Goal: Task Accomplishment & Management: Use online tool/utility

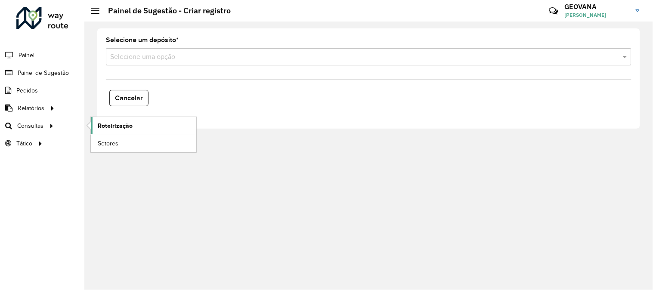
click at [99, 127] on span "Roteirização" at bounding box center [115, 125] width 35 height 9
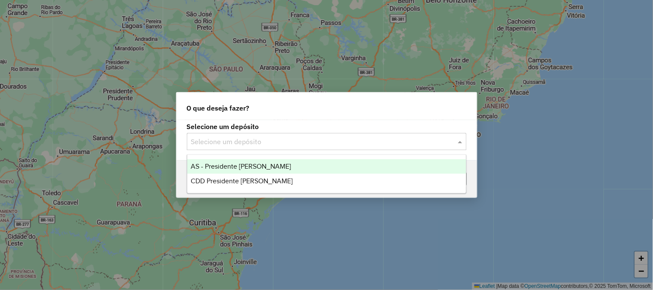
click at [234, 139] on input "text" at bounding box center [318, 142] width 254 height 10
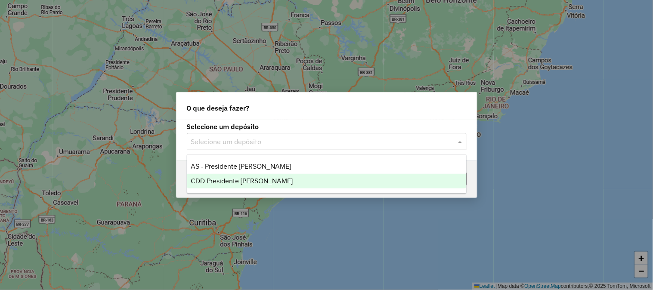
click at [236, 179] on span "CDD Presidente [PERSON_NAME]" at bounding box center [242, 180] width 102 height 7
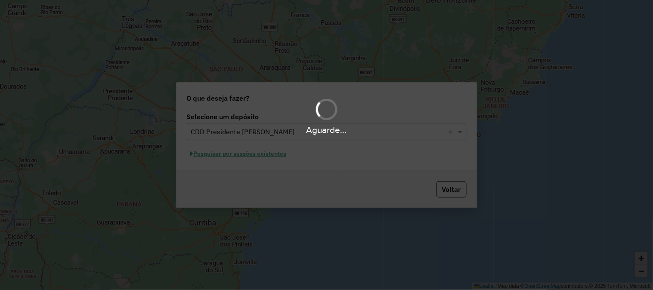
click at [223, 156] on hb-app "Aguarde... Pop-up bloqueado! Seu navegador bloqueou automáticamente a abertura …" at bounding box center [326, 145] width 653 height 290
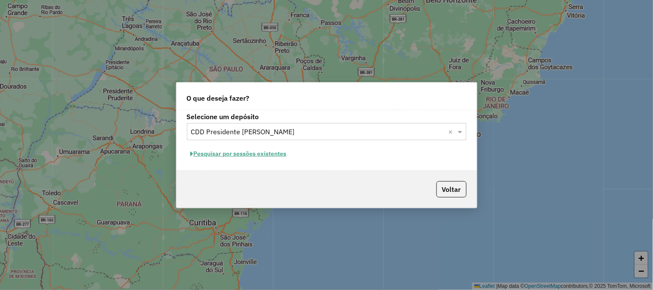
click at [223, 156] on button "Pesquisar por sessões existentes" at bounding box center [239, 153] width 104 height 13
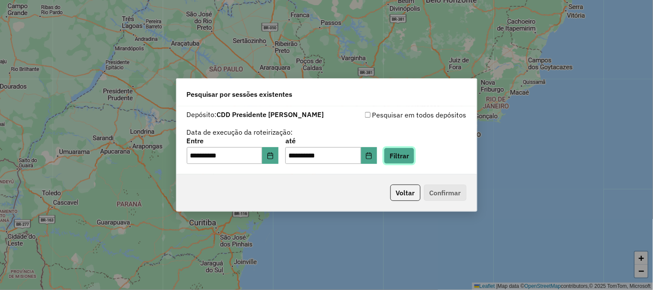
click at [414, 157] on button "Filtrar" at bounding box center [399, 156] width 31 height 16
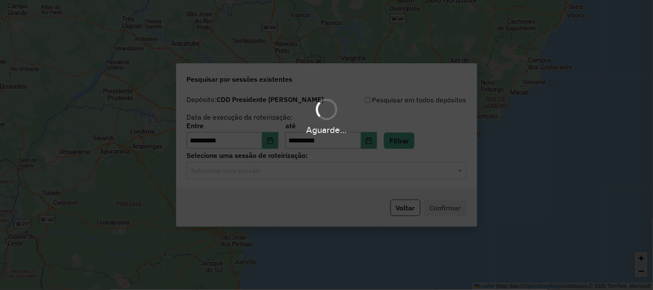
click at [264, 168] on hb-app "**********" at bounding box center [326, 145] width 653 height 290
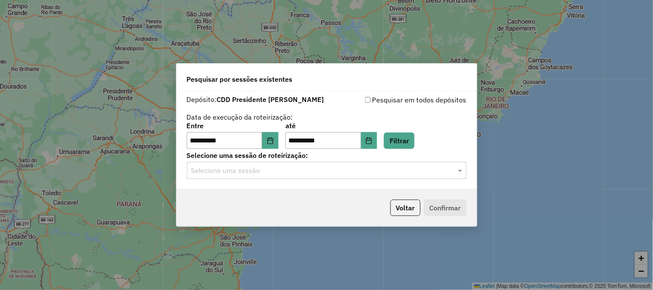
click at [251, 171] on input "text" at bounding box center [318, 171] width 254 height 10
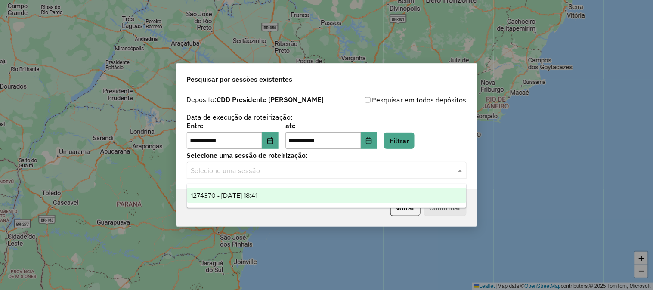
click at [238, 190] on div "1274370 - [DATE] 18:41" at bounding box center [326, 196] width 279 height 15
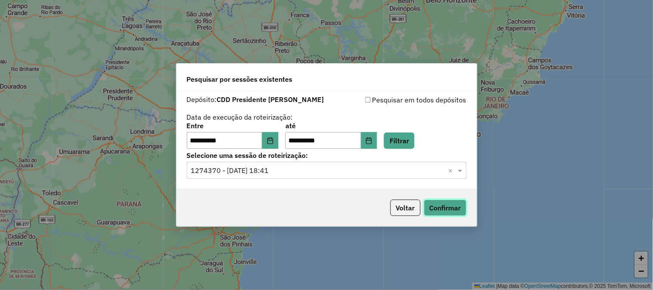
click at [443, 207] on button "Confirmar" at bounding box center [445, 208] width 43 height 16
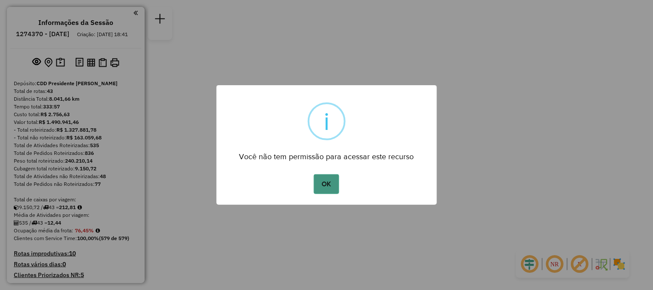
click at [326, 180] on button "OK" at bounding box center [326, 184] width 25 height 20
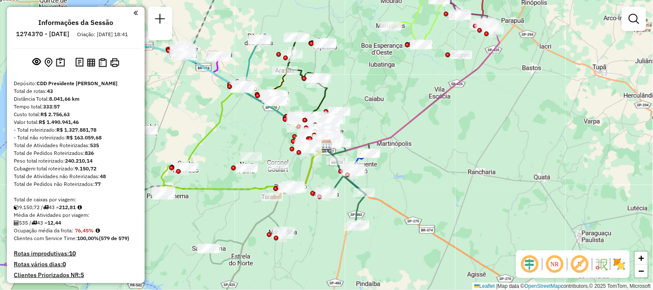
click at [583, 261] on em at bounding box center [580, 264] width 21 height 21
click at [558, 267] on em at bounding box center [555, 264] width 21 height 21
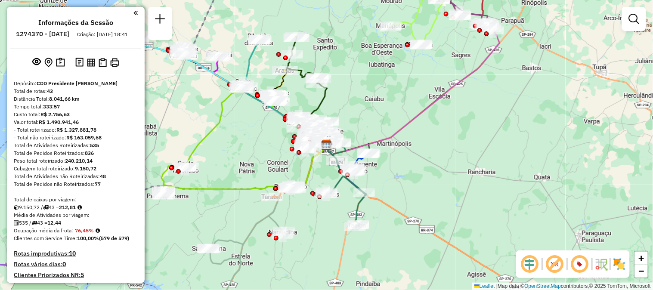
click at [558, 267] on em at bounding box center [555, 264] width 21 height 21
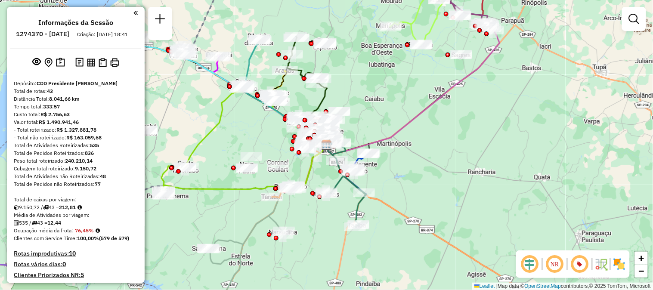
click at [586, 268] on em at bounding box center [580, 264] width 21 height 21
click at [552, 268] on em at bounding box center [555, 264] width 21 height 21
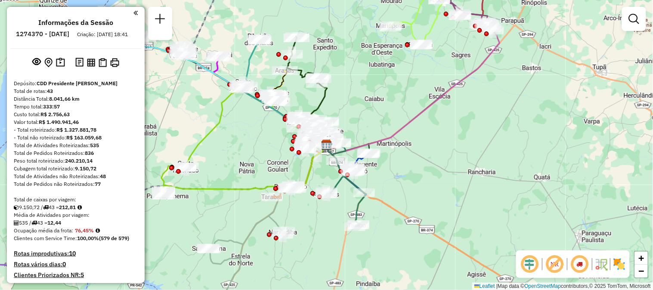
click at [552, 268] on em at bounding box center [555, 264] width 21 height 21
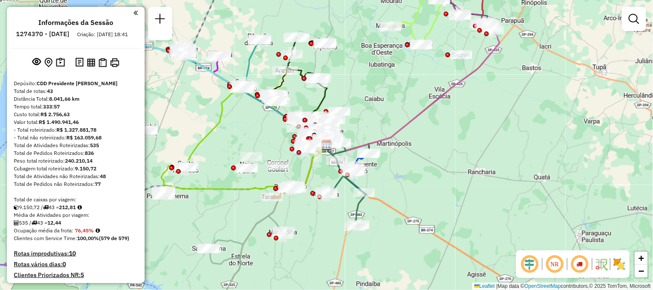
click at [529, 268] on em at bounding box center [530, 264] width 21 height 21
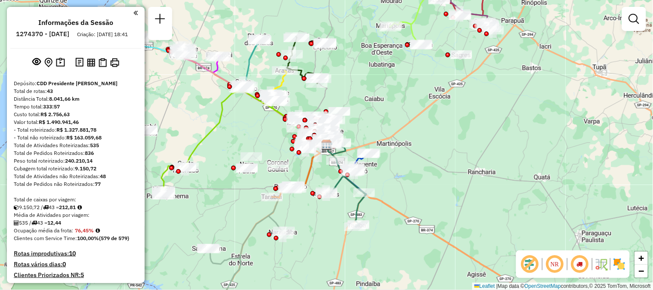
click at [529, 268] on em at bounding box center [530, 264] width 21 height 21
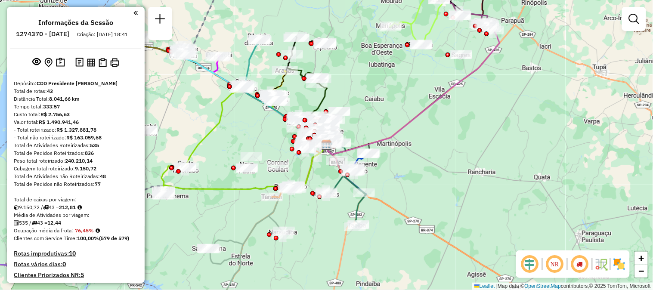
click at [529, 268] on em at bounding box center [530, 264] width 21 height 21
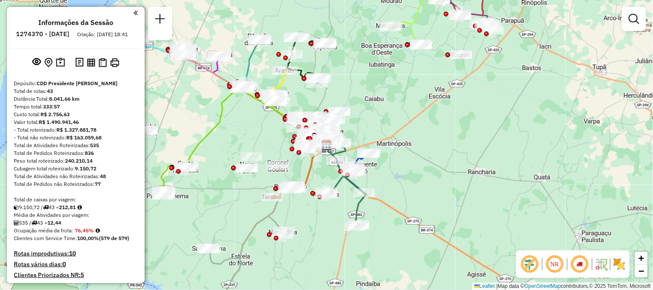
click at [590, 264] on em at bounding box center [580, 264] width 21 height 21
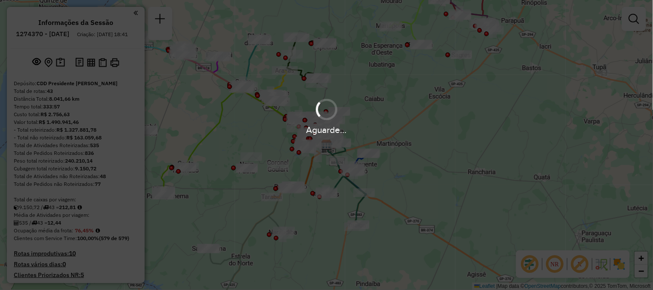
click at [582, 263] on hb-app "Aguarde... Pop-up bloqueado! Seu navegador bloqueou automáticamente a abertura …" at bounding box center [326, 145] width 653 height 290
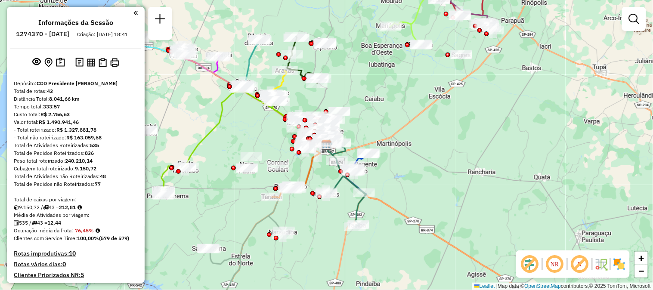
click at [615, 268] on img at bounding box center [620, 265] width 14 height 14
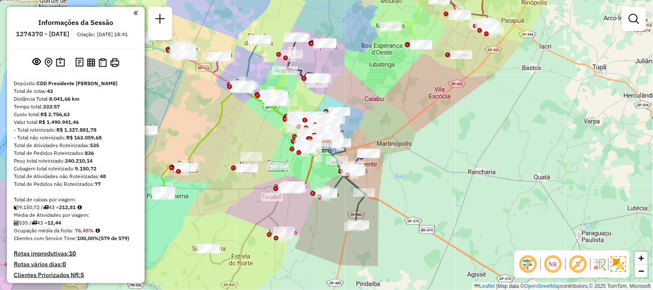
click at [615, 268] on img at bounding box center [619, 265] width 16 height 16
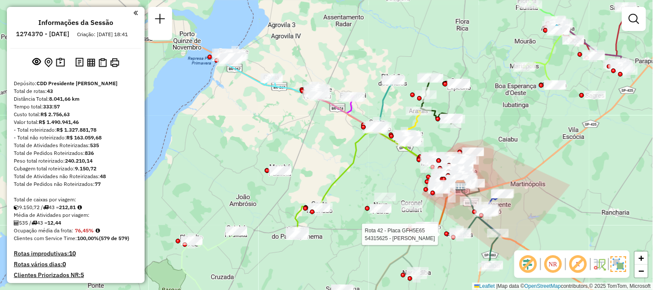
click at [527, 271] on em at bounding box center [528, 264] width 21 height 21
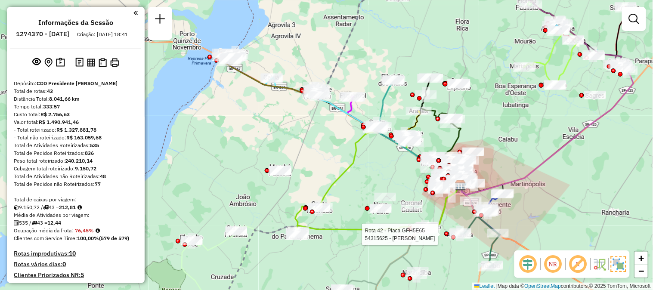
click at [528, 268] on em at bounding box center [528, 264] width 21 height 21
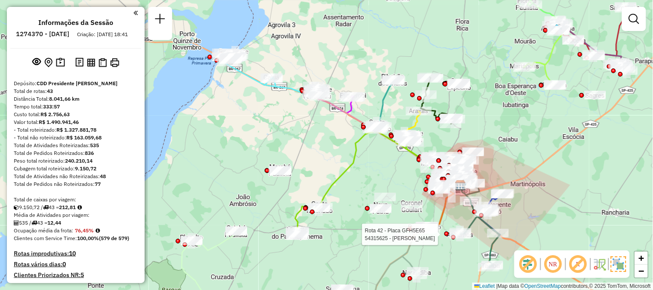
click at [528, 268] on em at bounding box center [528, 264] width 21 height 21
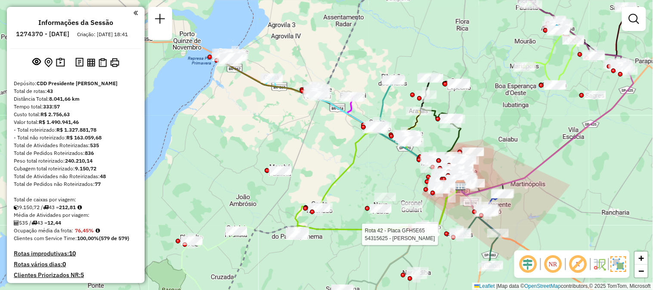
click at [548, 264] on em at bounding box center [553, 264] width 21 height 21
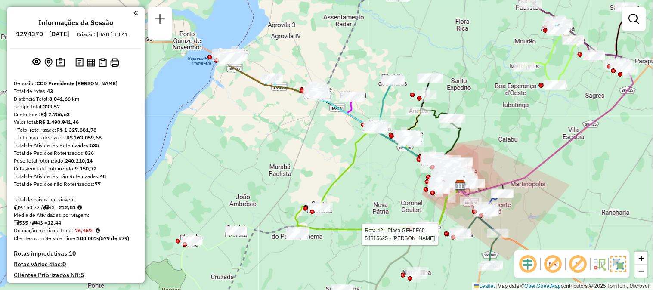
click at [551, 261] on em at bounding box center [553, 264] width 21 height 21
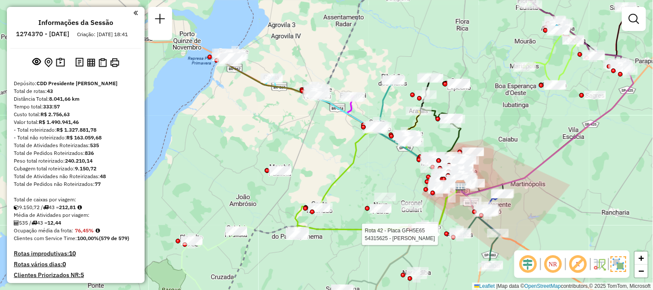
click at [587, 263] on em at bounding box center [578, 264] width 21 height 21
click at [581, 264] on em at bounding box center [578, 264] width 21 height 21
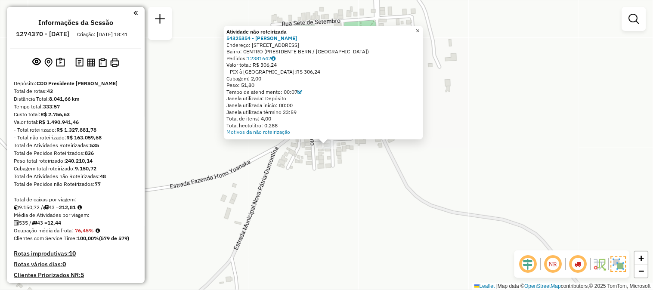
click at [420, 29] on span "×" at bounding box center [418, 30] width 4 height 7
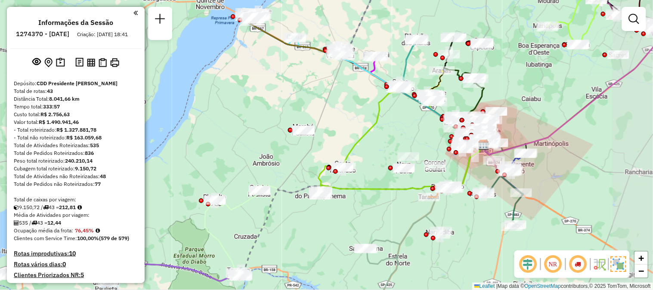
drag, startPoint x: 437, startPoint y: 229, endPoint x: 383, endPoint y: 224, distance: 53.7
click at [383, 224] on div "Janela de atendimento Grade de atendimento Capacidade Transportadoras Veículos …" at bounding box center [326, 145] width 653 height 290
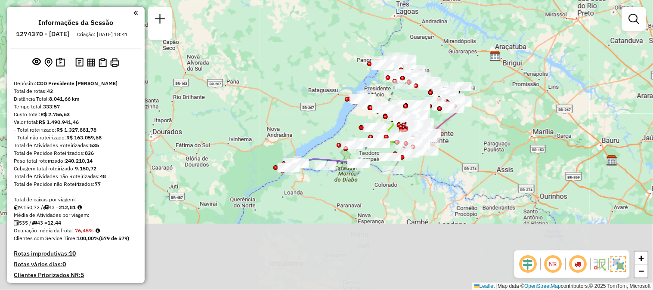
drag, startPoint x: 437, startPoint y: 250, endPoint x: 434, endPoint y: 193, distance: 57.8
click at [434, 193] on div "Janela de atendimento Grade de atendimento Capacidade Transportadoras Veículos …" at bounding box center [326, 145] width 653 height 290
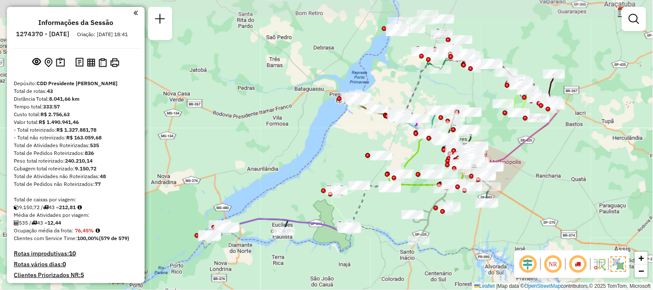
drag, startPoint x: 423, startPoint y: 167, endPoint x: 481, endPoint y: 252, distance: 102.4
click at [481, 252] on div "Janela de atendimento Grade de atendimento Capacidade Transportadoras Veículos …" at bounding box center [326, 145] width 653 height 290
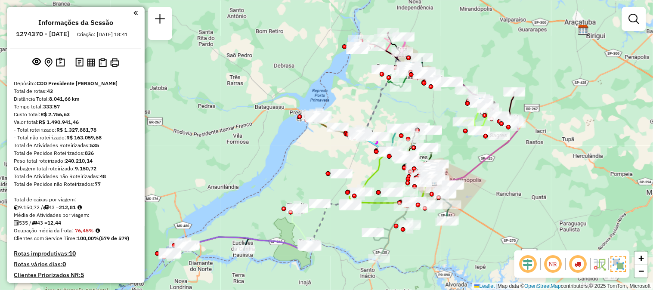
drag, startPoint x: 519, startPoint y: 148, endPoint x: 475, endPoint y: 166, distance: 47.3
click at [475, 166] on icon at bounding box center [475, 153] width 87 height 65
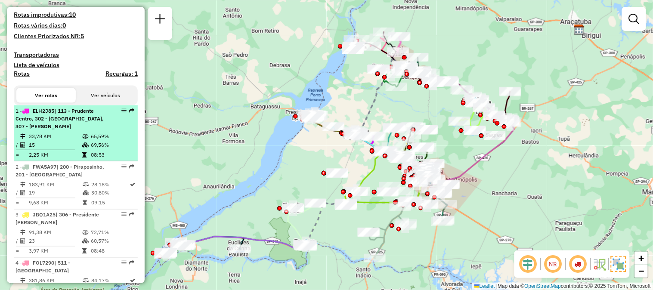
scroll to position [191, 0]
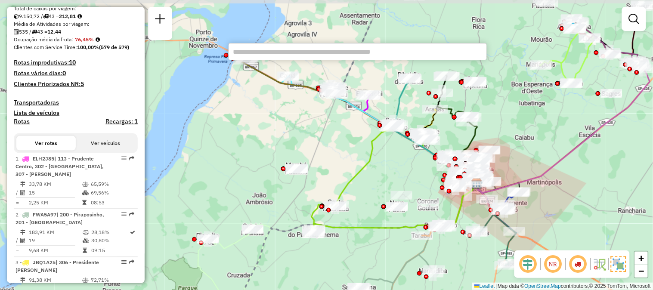
drag, startPoint x: 444, startPoint y: 227, endPoint x: 473, endPoint y: 275, distance: 55.5
click at [473, 275] on div "Janela de atendimento Grade de atendimento Capacidade Transportadoras Veículos …" at bounding box center [326, 145] width 653 height 290
click at [245, 53] on input "text" at bounding box center [358, 51] width 258 height 17
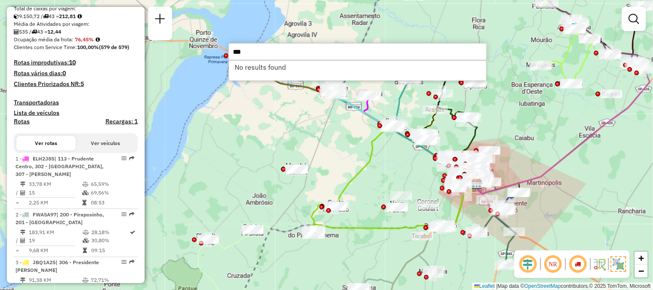
type input "***"
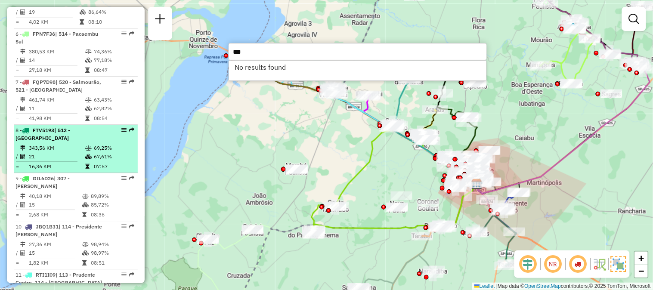
click at [106, 160] on td "67,61%" at bounding box center [113, 156] width 41 height 9
select select "**********"
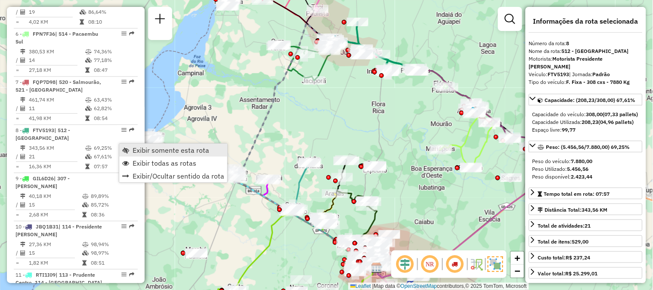
click at [140, 149] on span "Exibir somente esta rota" at bounding box center [171, 150] width 77 height 7
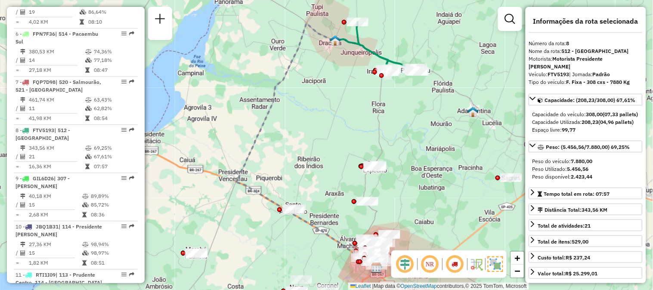
click at [438, 261] on em at bounding box center [430, 264] width 21 height 21
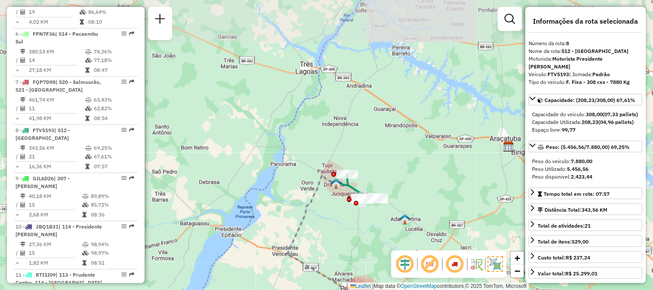
drag, startPoint x: 385, startPoint y: 166, endPoint x: 348, endPoint y: 252, distance: 93.5
click at [348, 252] on div "Janela de atendimento Grade de atendimento Capacidade Transportadoras Veículos …" at bounding box center [326, 145] width 653 height 290
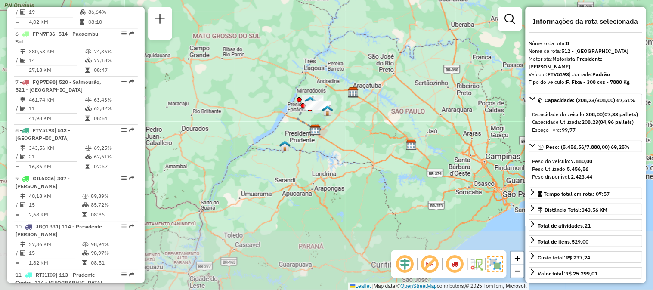
drag, startPoint x: 380, startPoint y: 227, endPoint x: 308, endPoint y: 134, distance: 117.6
click at [308, 134] on div "Janela de atendimento Grade de atendimento Capacidade Transportadoras Veículos …" at bounding box center [326, 145] width 653 height 290
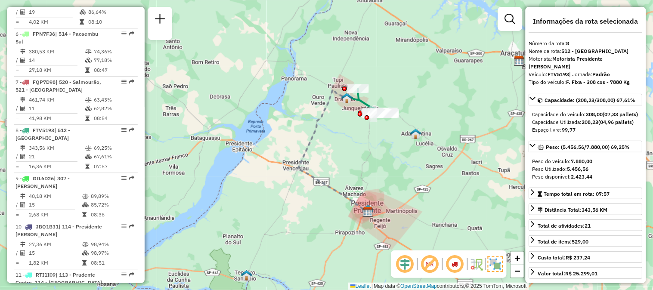
drag, startPoint x: 356, startPoint y: 121, endPoint x: 329, endPoint y: 186, distance: 69.9
click at [329, 186] on div "Janela de atendimento Grade de atendimento Capacidade Transportadoras Veículos …" at bounding box center [326, 145] width 653 height 290
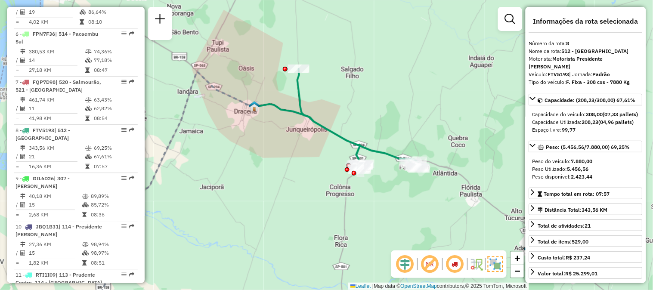
drag, startPoint x: 347, startPoint y: 190, endPoint x: 319, endPoint y: 180, distance: 29.6
click at [319, 180] on div "Janela de atendimento Grade de atendimento Capacidade Transportadoras Veículos …" at bounding box center [326, 145] width 653 height 290
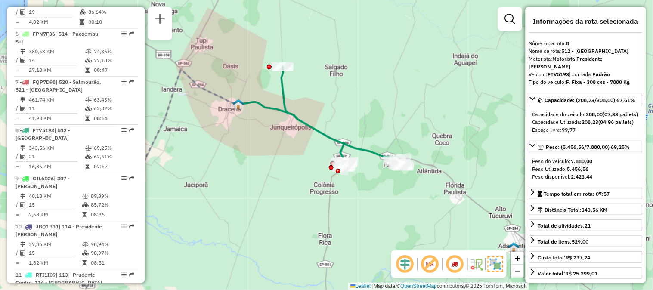
drag, startPoint x: 384, startPoint y: 194, endPoint x: 368, endPoint y: 192, distance: 16.1
click at [368, 192] on div "Janela de atendimento Grade de atendimento Capacidade Transportadoras Veículos …" at bounding box center [326, 145] width 653 height 290
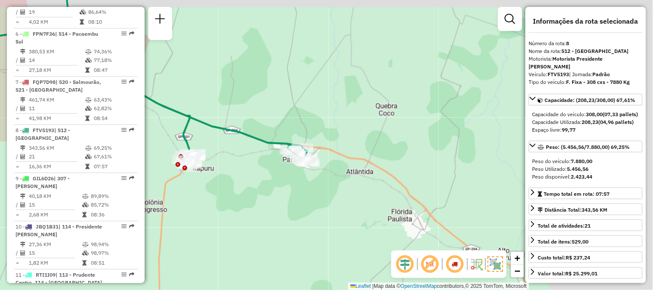
drag, startPoint x: 415, startPoint y: 179, endPoint x: 283, endPoint y: 206, distance: 134.0
click at [283, 206] on div "Janela de atendimento Grade de atendimento Capacidade Transportadoras Veículos …" at bounding box center [326, 145] width 653 height 290
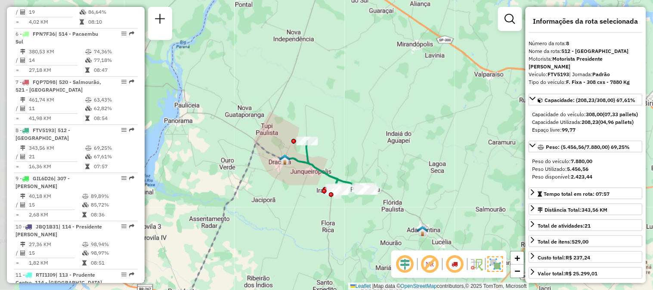
drag, startPoint x: 274, startPoint y: 220, endPoint x: 316, endPoint y: 209, distance: 43.3
click at [315, 209] on div "Janela de atendimento Grade de atendimento Capacidade Transportadoras Veículos …" at bounding box center [326, 145] width 653 height 290
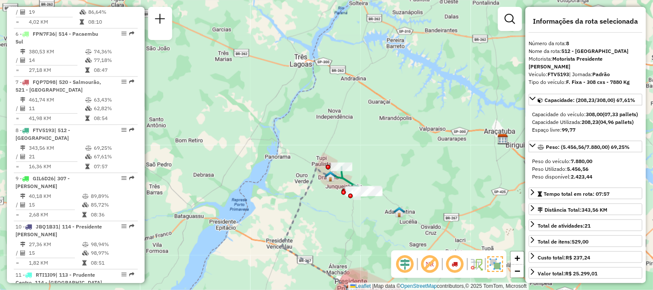
click at [347, 212] on div "Janela de atendimento Grade de atendimento Capacidade Transportadoras Veículos …" at bounding box center [326, 145] width 653 height 290
